Goal: Transaction & Acquisition: Purchase product/service

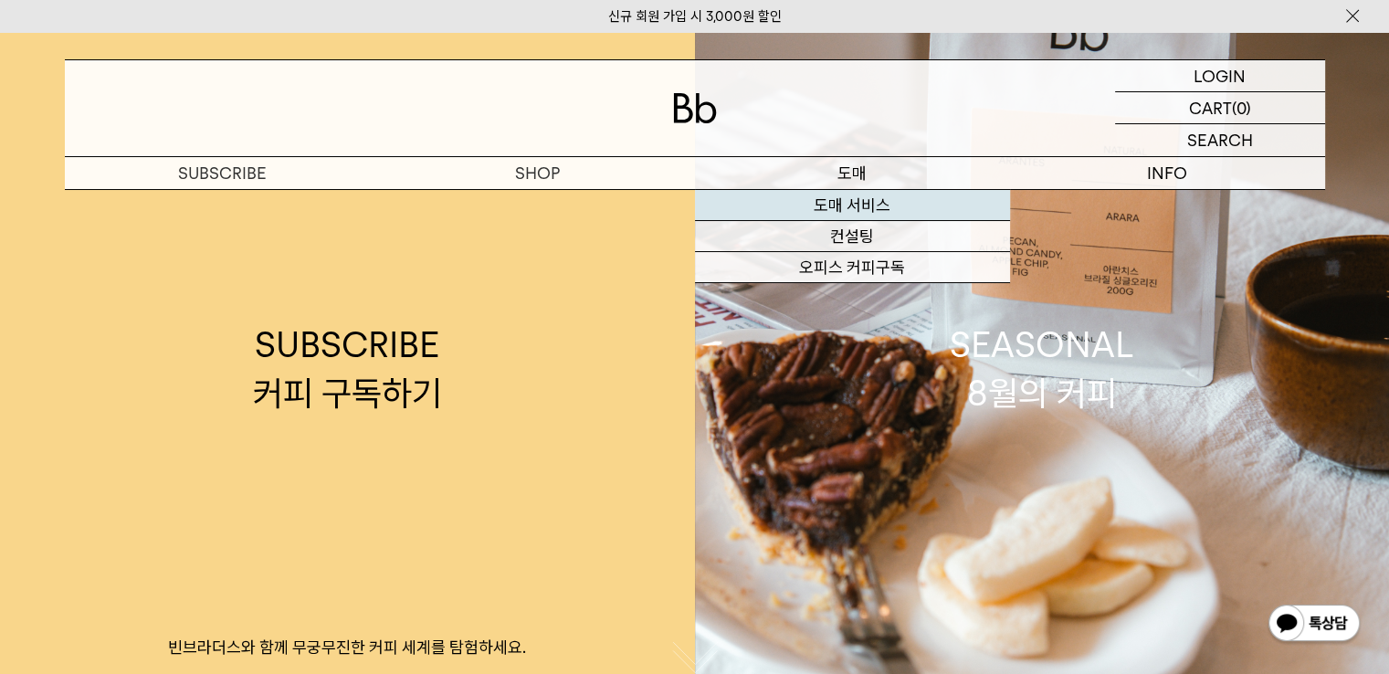
click at [888, 212] on link "도매 서비스" at bounding box center [852, 205] width 315 height 31
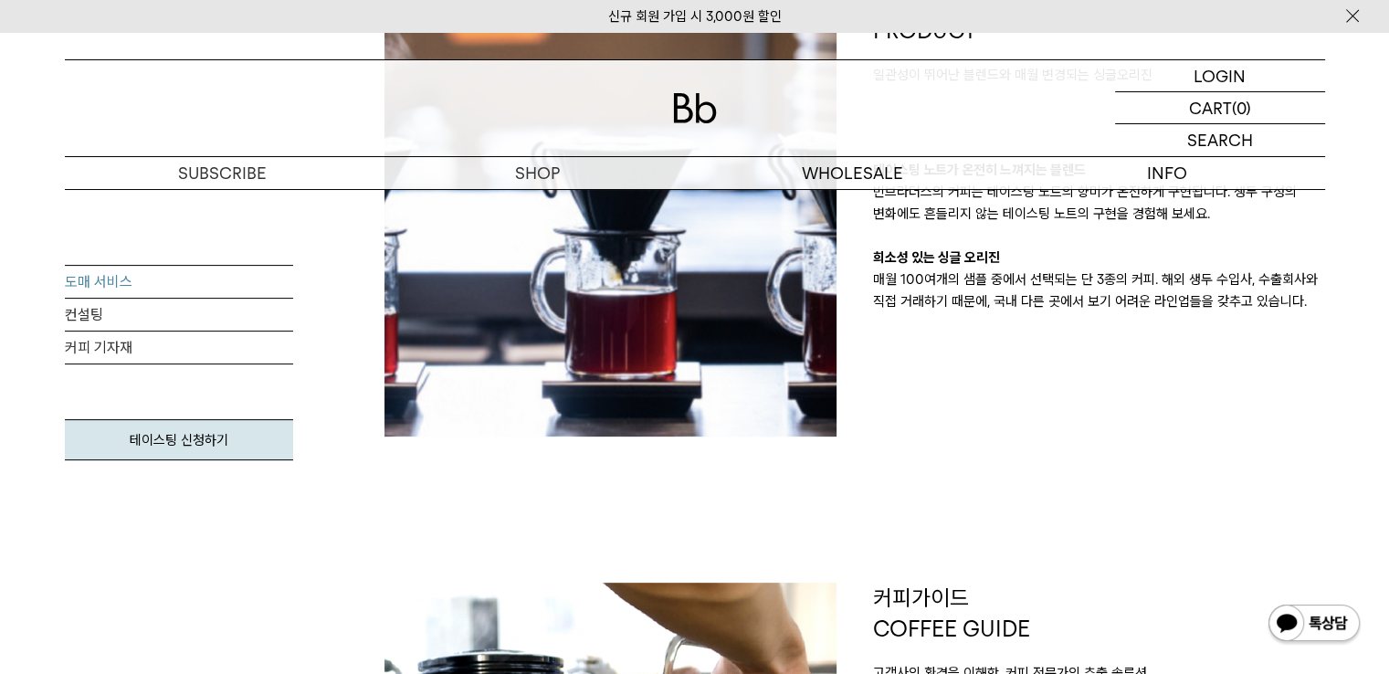
scroll to position [913, 0]
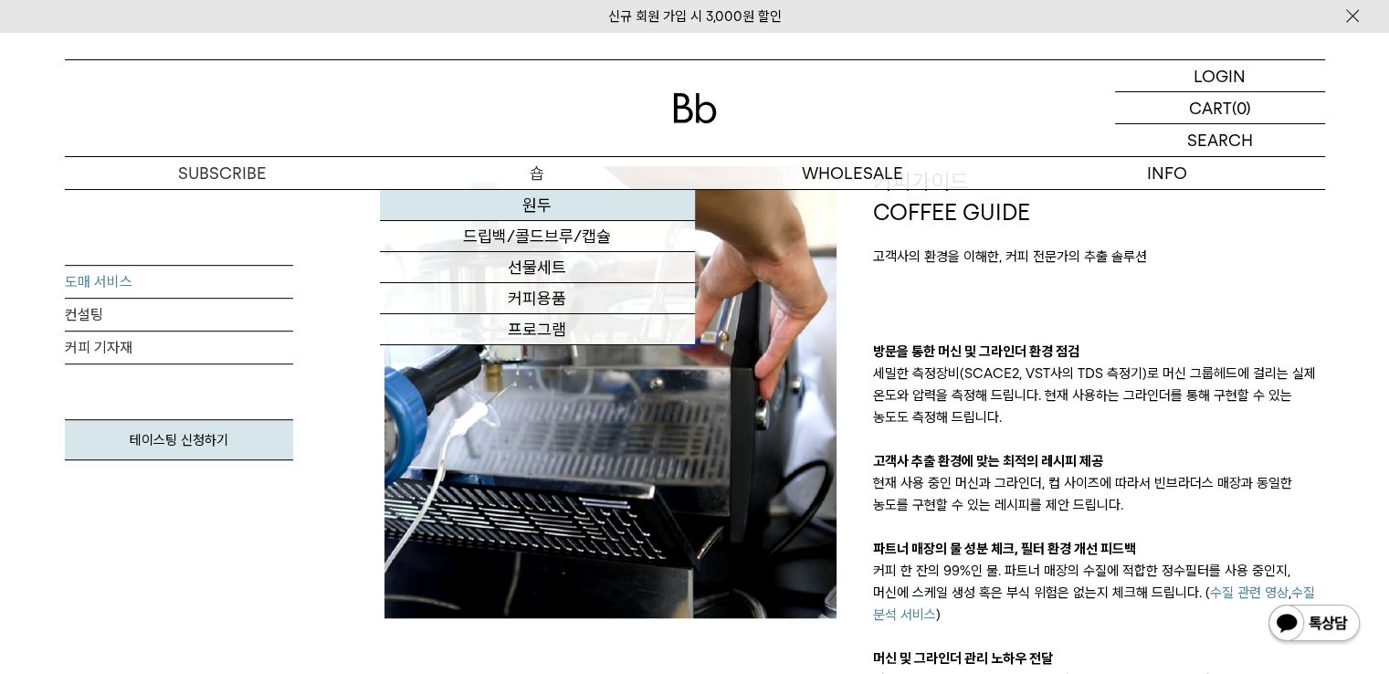
click at [559, 212] on link "원두" at bounding box center [537, 205] width 315 height 31
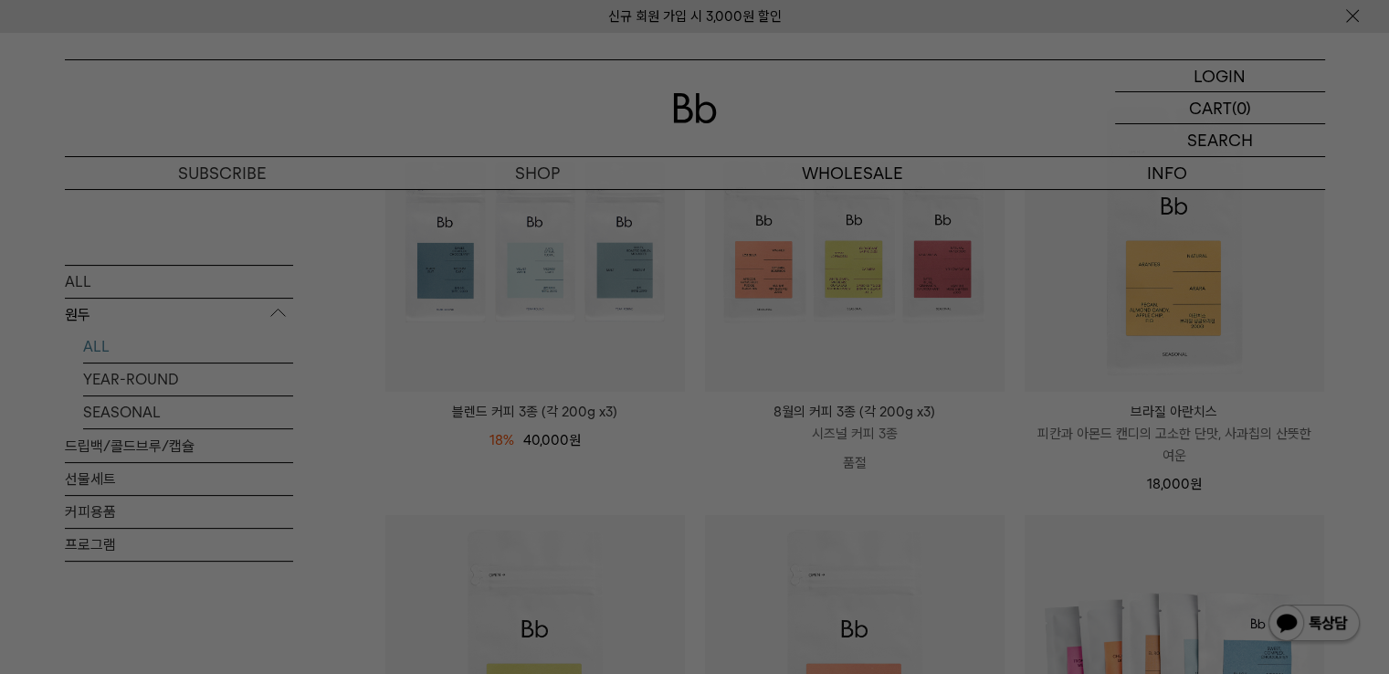
scroll to position [639, 0]
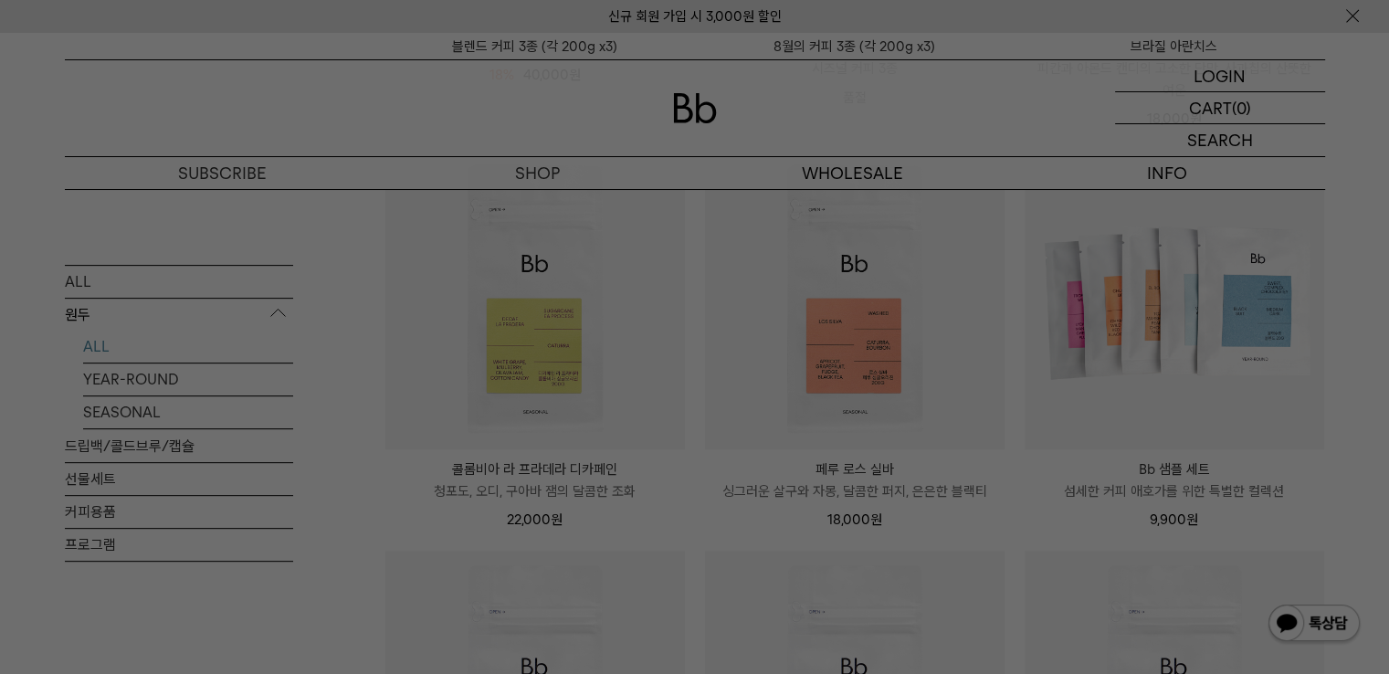
click at [689, 387] on div at bounding box center [694, 337] width 1389 height 674
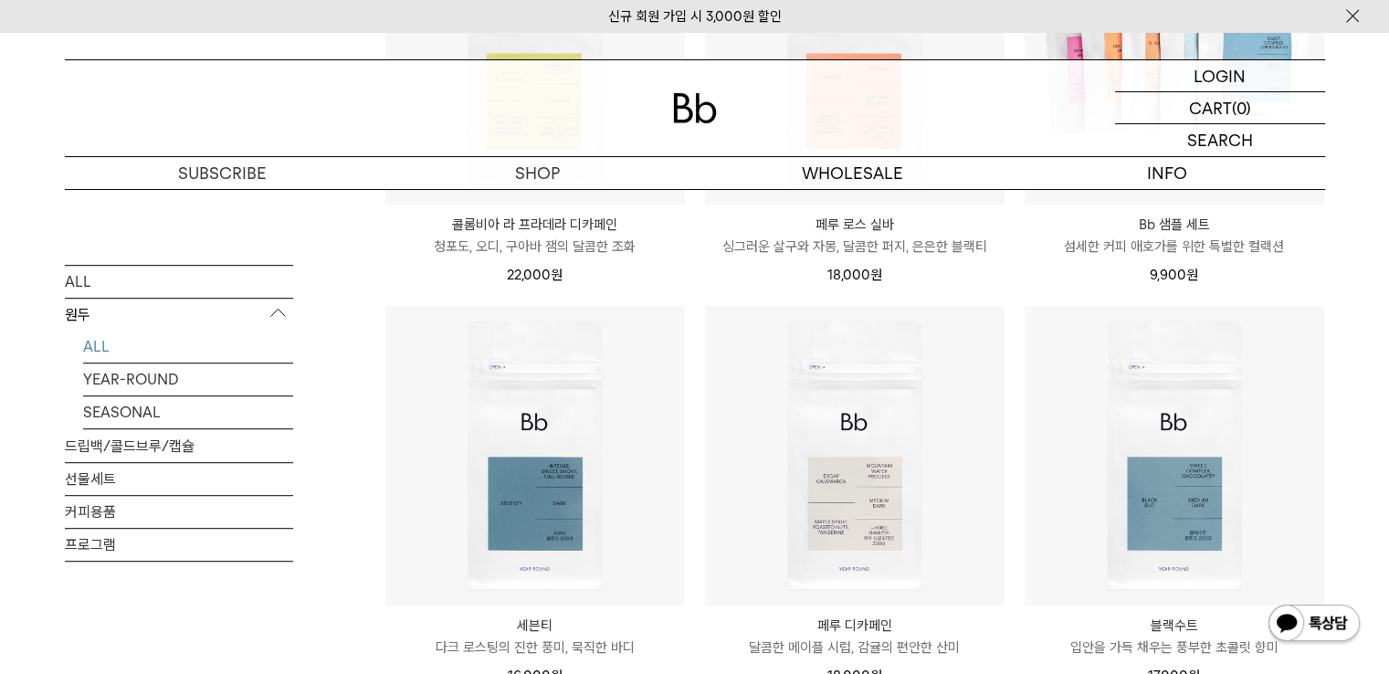
scroll to position [913, 0]
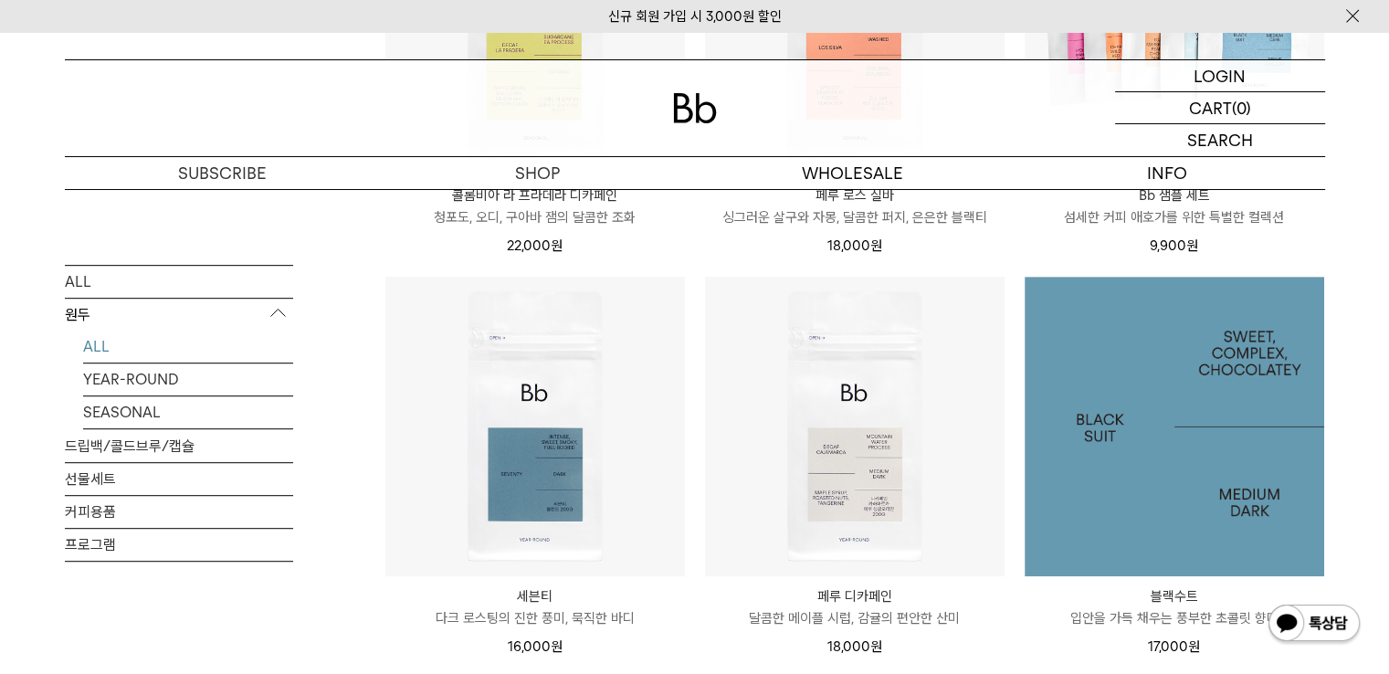
click at [1176, 399] on img at bounding box center [1175, 427] width 300 height 300
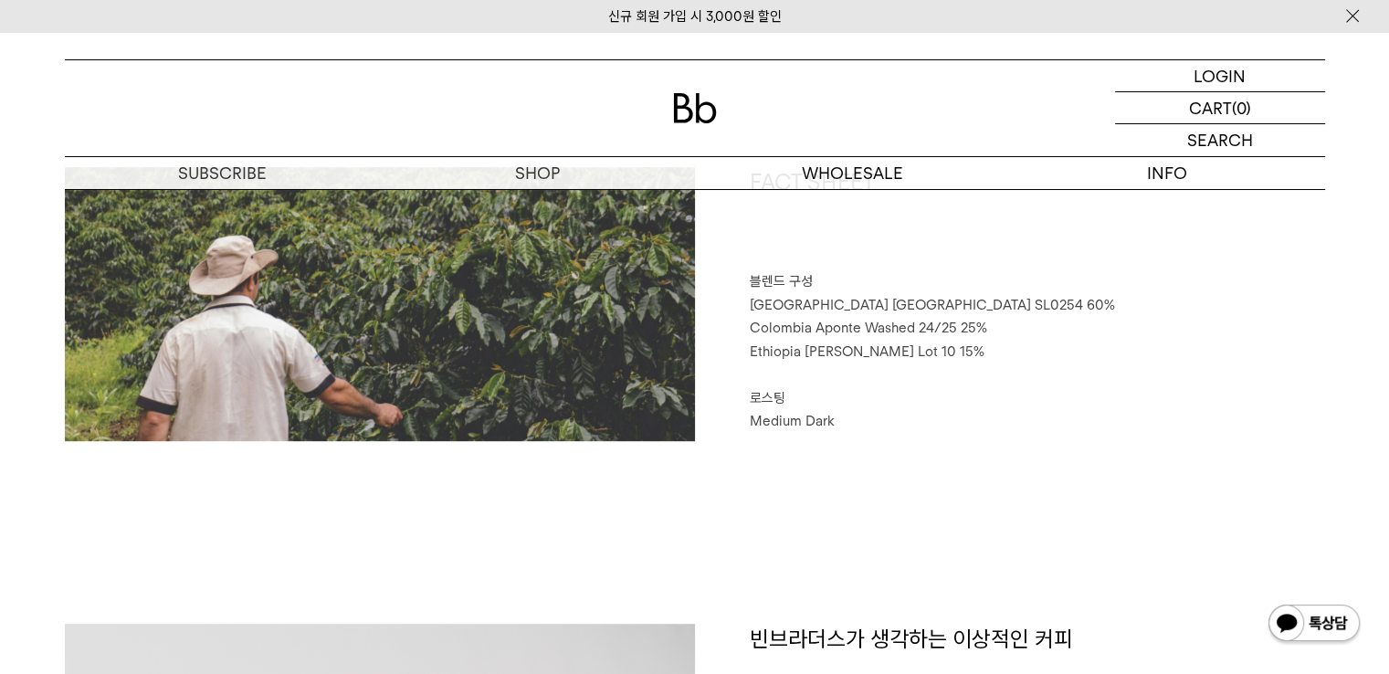
scroll to position [913, 0]
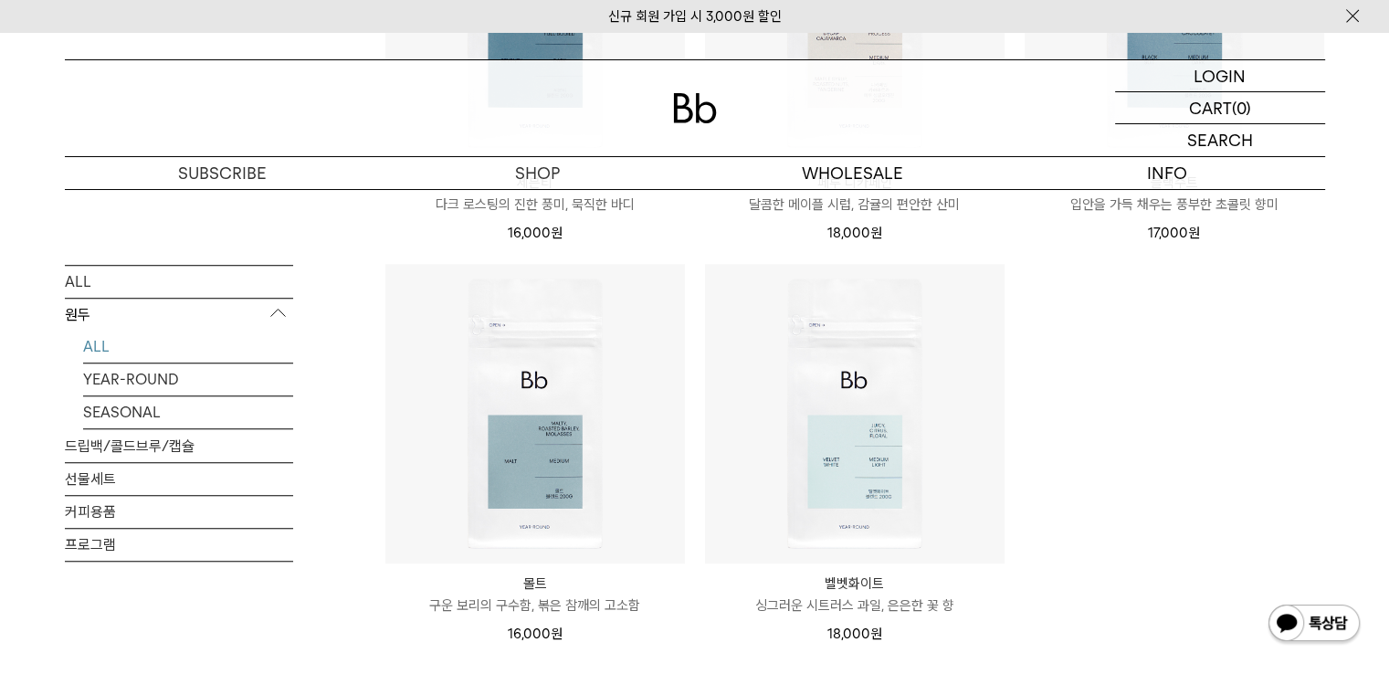
scroll to position [1370, 0]
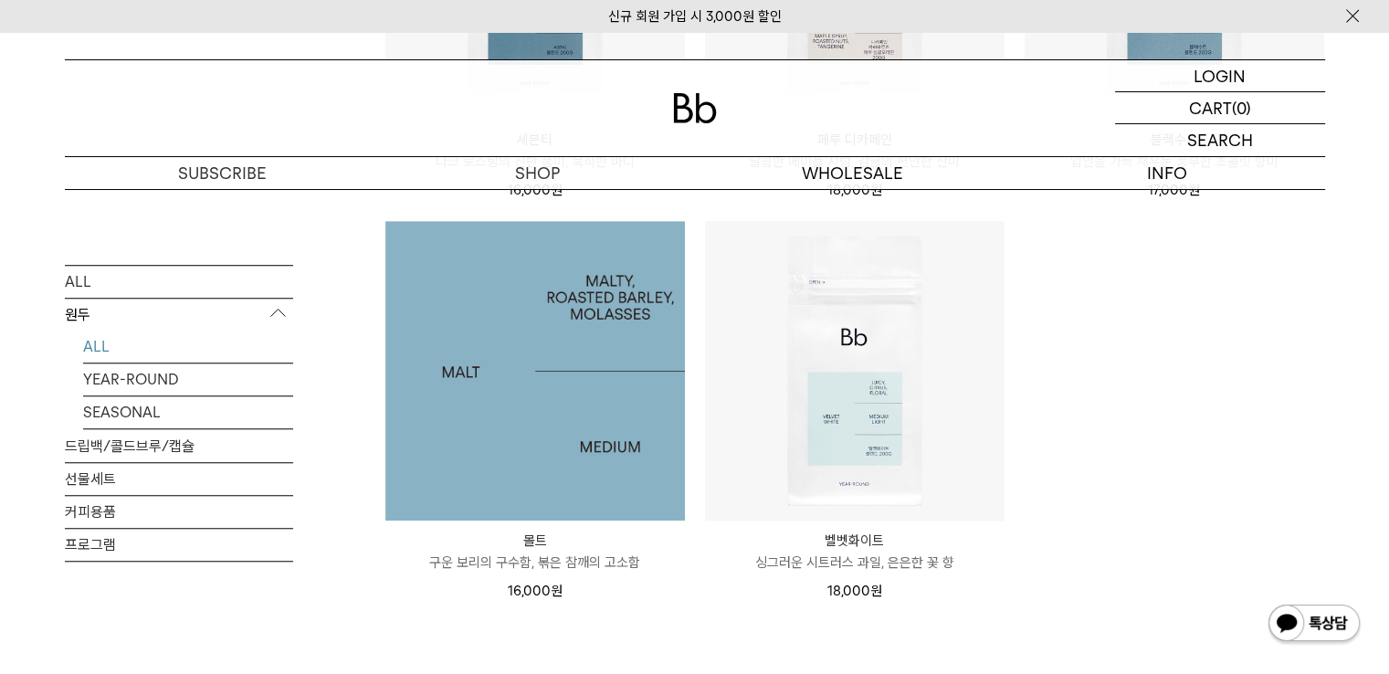
click at [568, 382] on img at bounding box center [535, 371] width 300 height 300
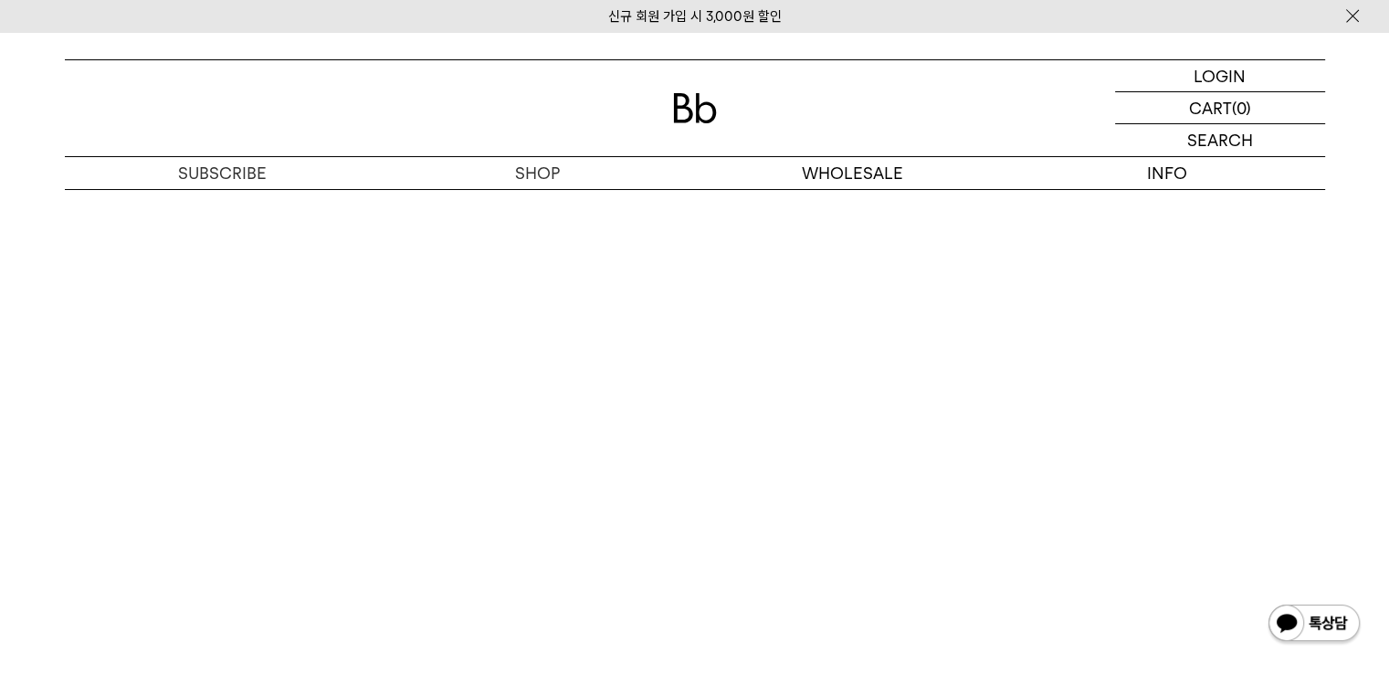
scroll to position [3836, 0]
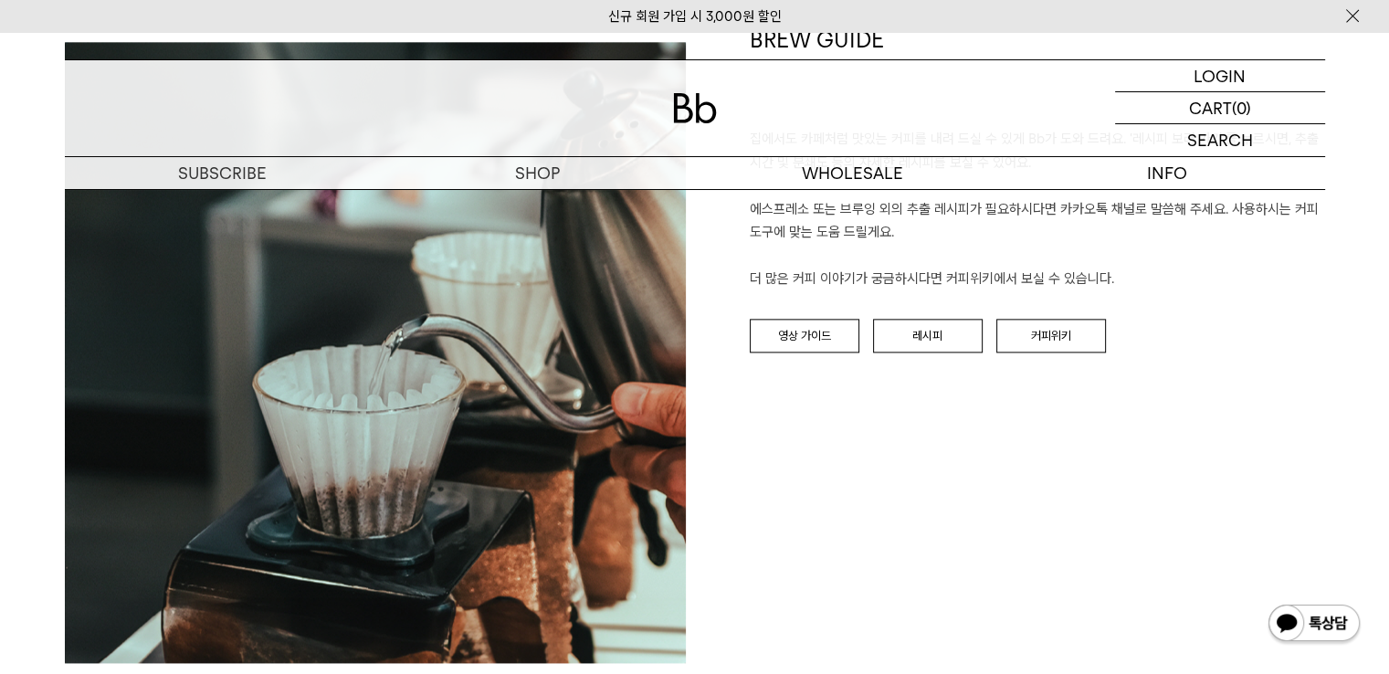
scroll to position [2192, 0]
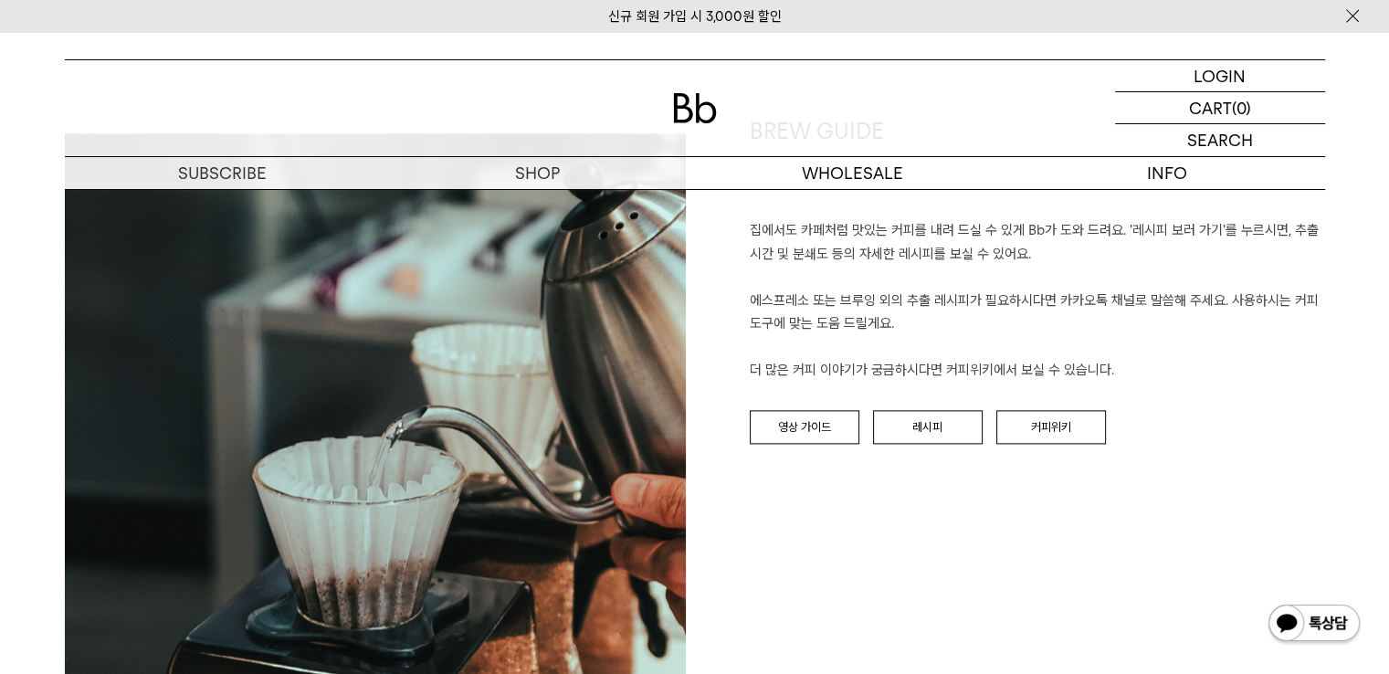
drag, startPoint x: 51, startPoint y: 100, endPoint x: 191, endPoint y: 1, distance: 171.1
click at [52, 100] on div "LOGIN 로그인 LOGIN 로그인 CART 장바구니 (0) SEARCH 검색 검색폼 ** 추천상품" at bounding box center [694, 111] width 1389 height 158
